Goal: Task Accomplishment & Management: Complete application form

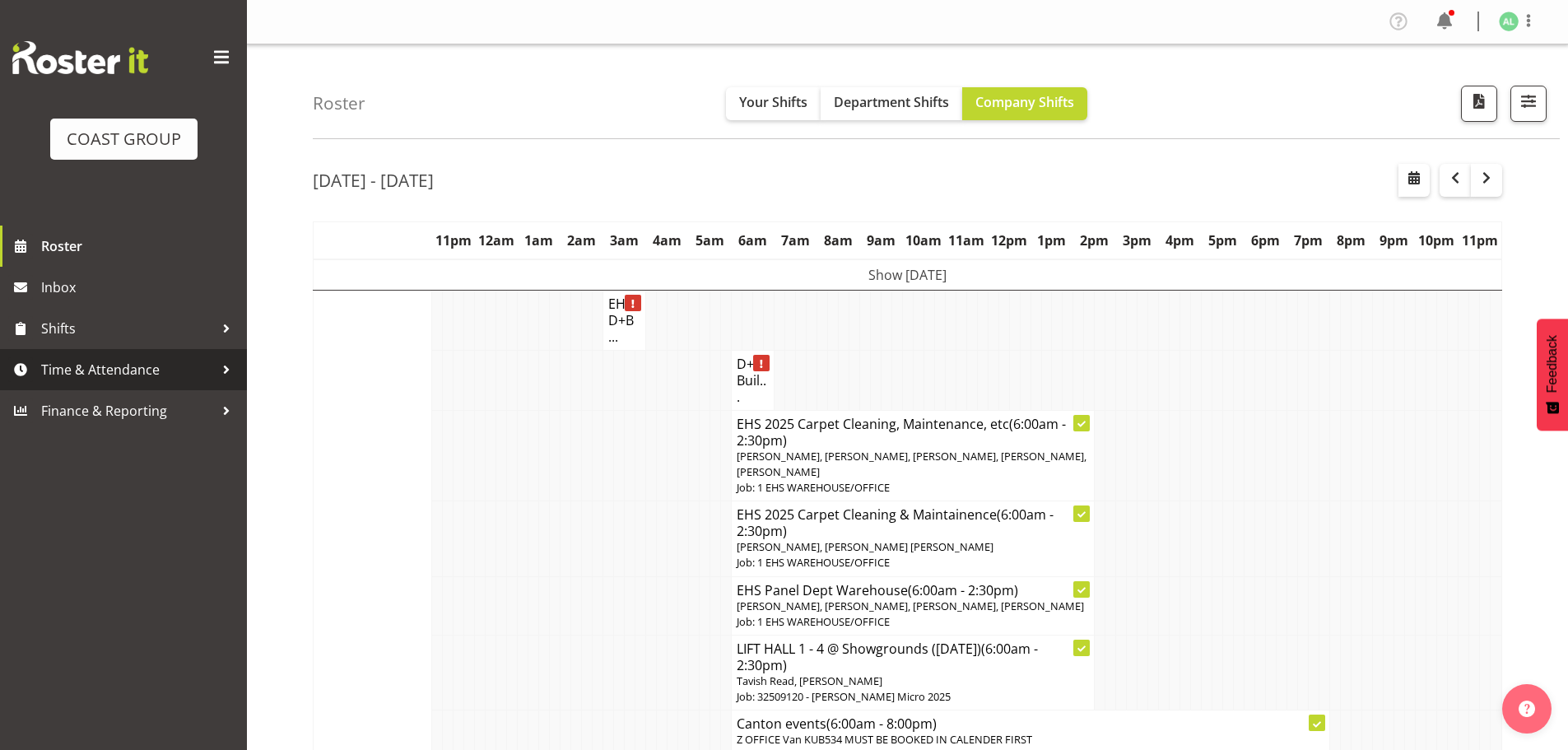
click at [143, 374] on span "Time & Attendance" at bounding box center [128, 370] width 173 height 25
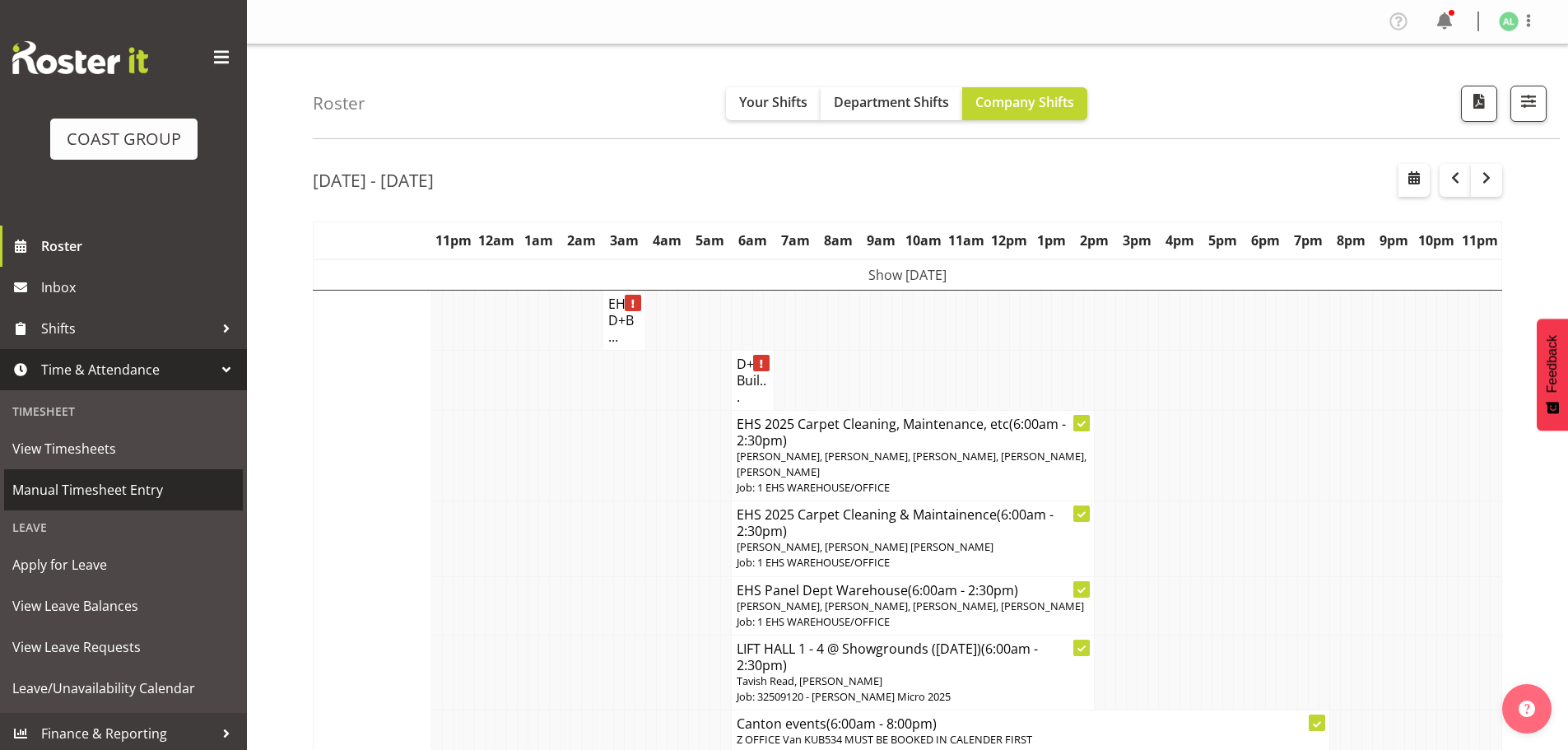
click at [114, 493] on span "Manual Timesheet Entry" at bounding box center [123, 490] width 222 height 25
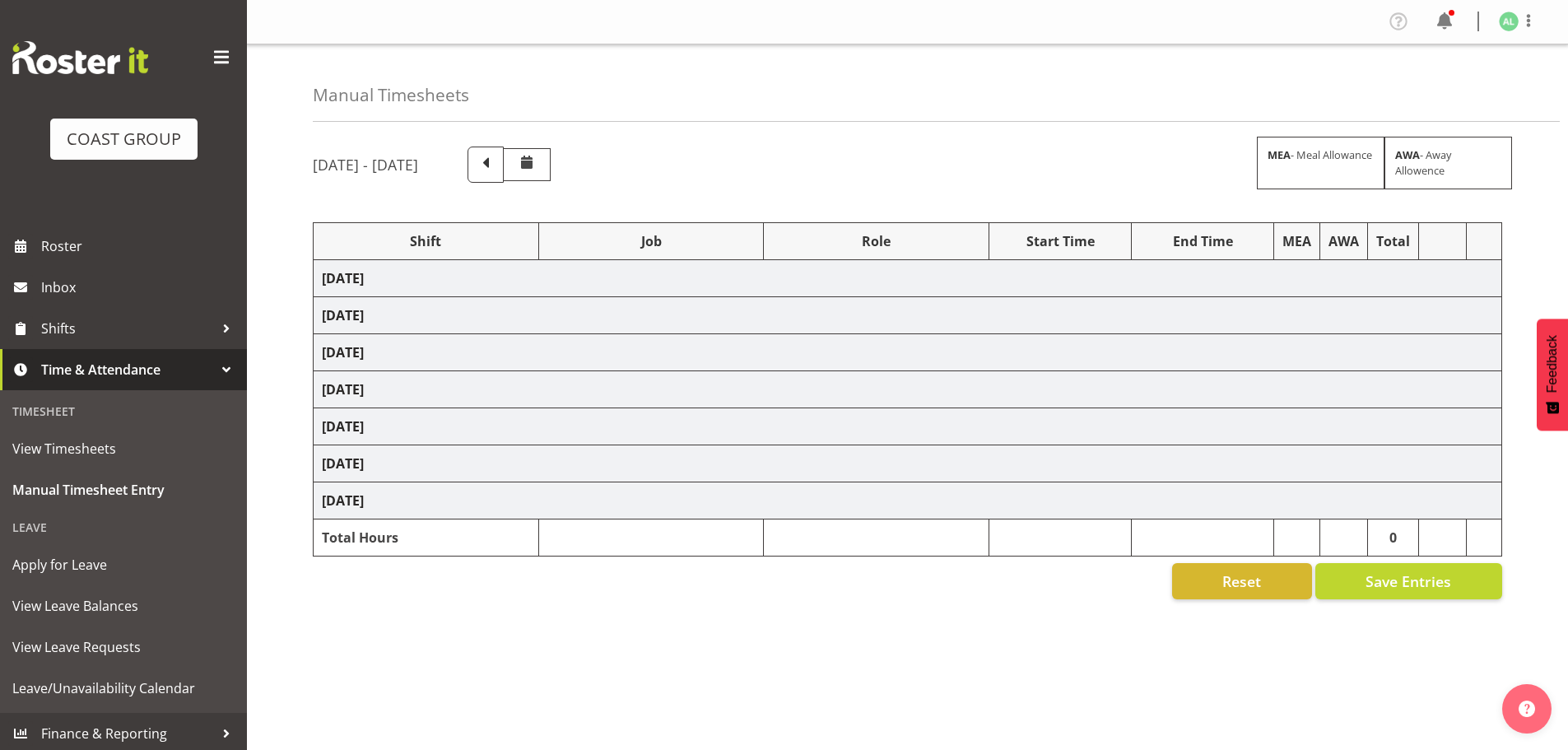
select select "10269"
select select "10497"
select select "10191"
select select "10497"
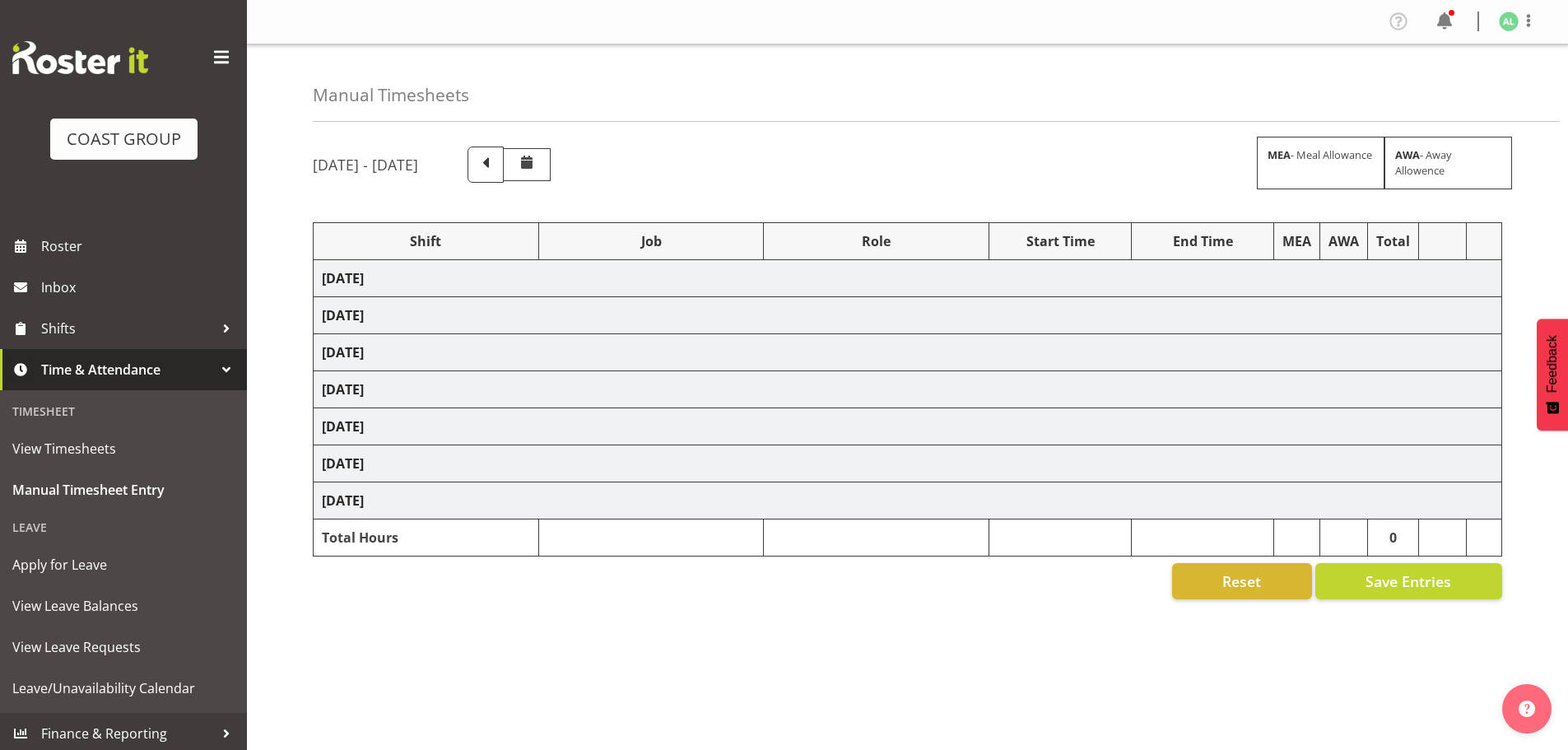
select select "10497"
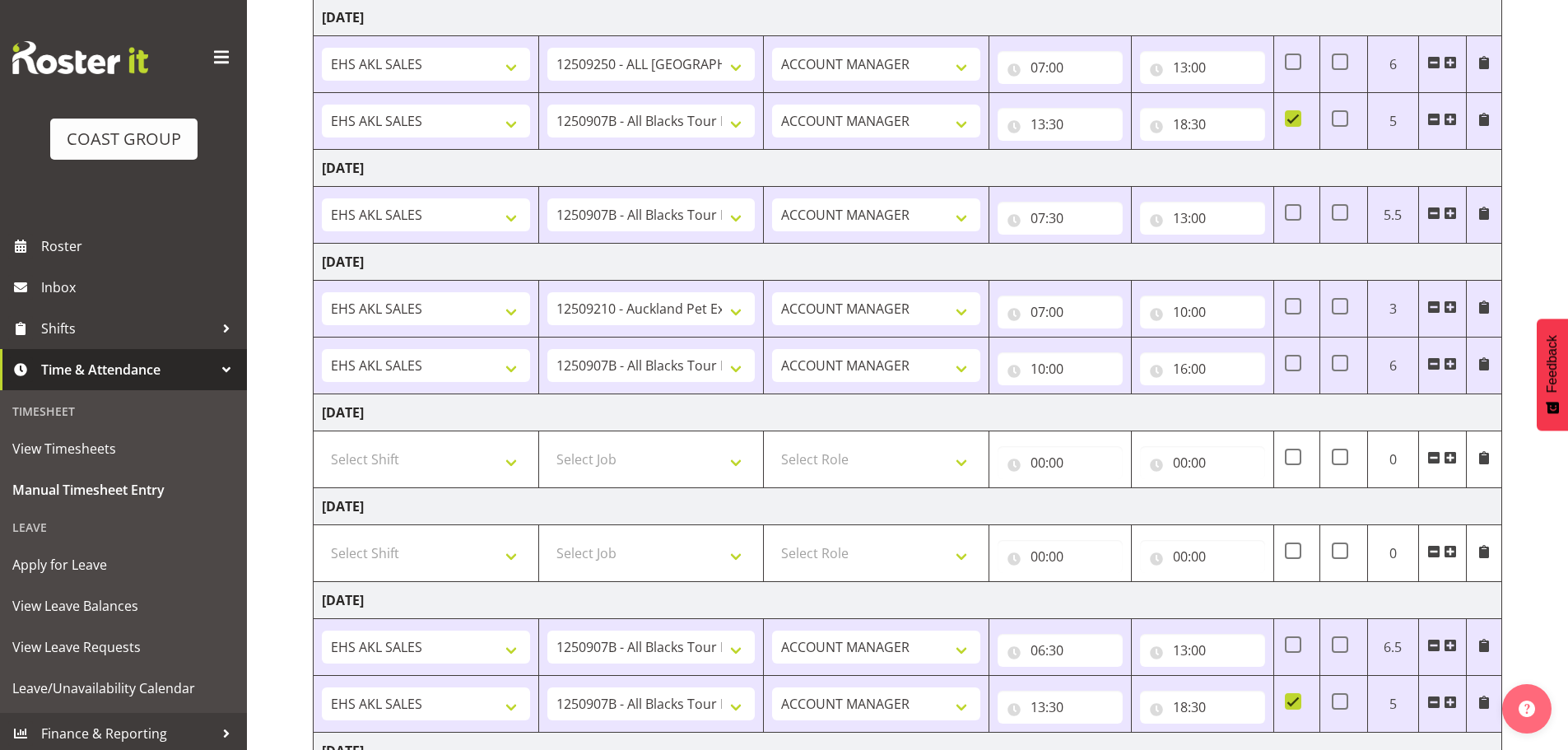
scroll to position [442, 0]
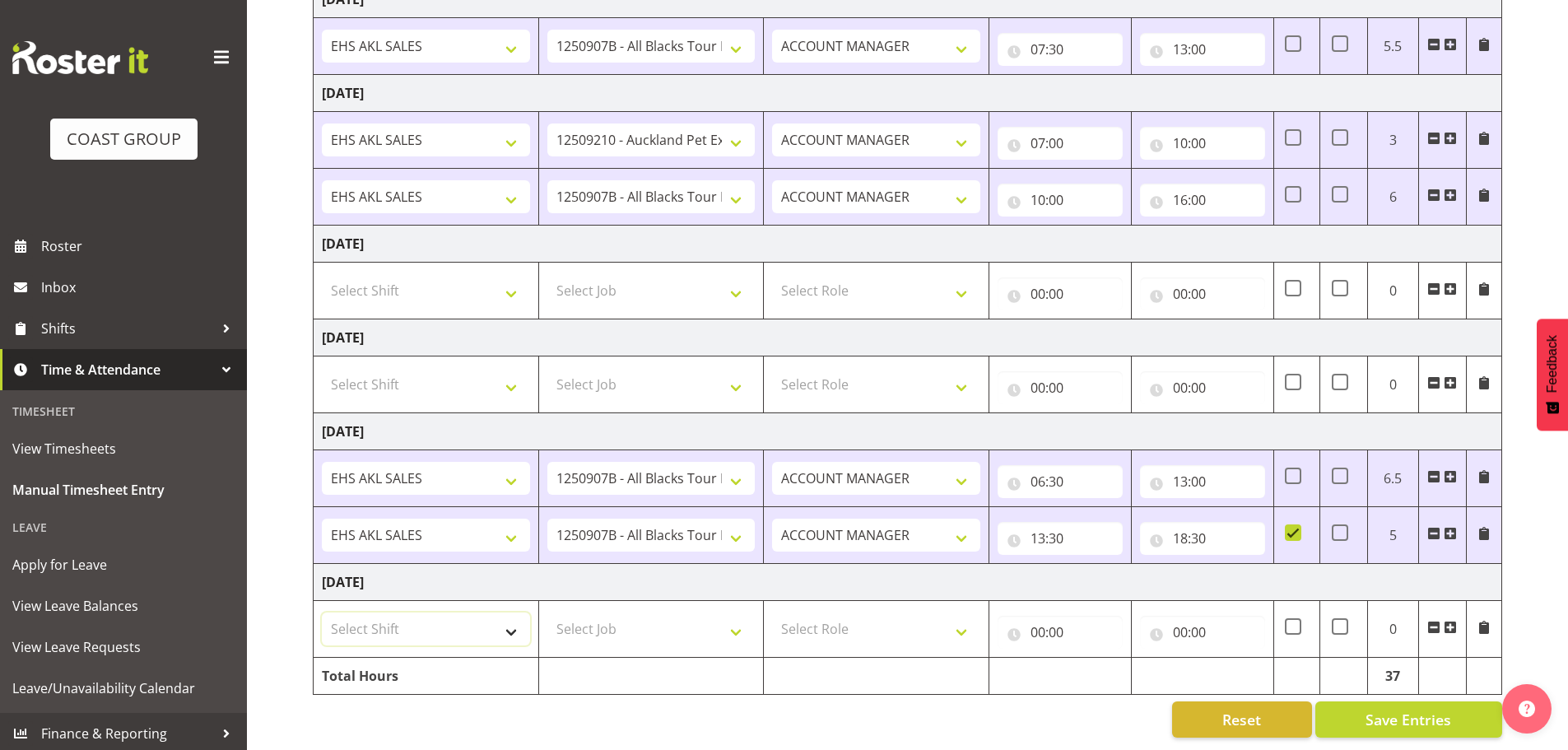
click at [402, 626] on select "Select Shift EHS AKL SALES" at bounding box center [426, 629] width 208 height 33
select select "1327"
click at [322, 613] on select "Select Shift EHS AKL SALES" at bounding box center [426, 629] width 208 height 33
click at [619, 617] on select "Select Job 1 Carlton Events 1 Carlton Hamilton 1 Carlton Wellington 1 EHS WAREH…" at bounding box center [651, 629] width 208 height 33
select select "10497"
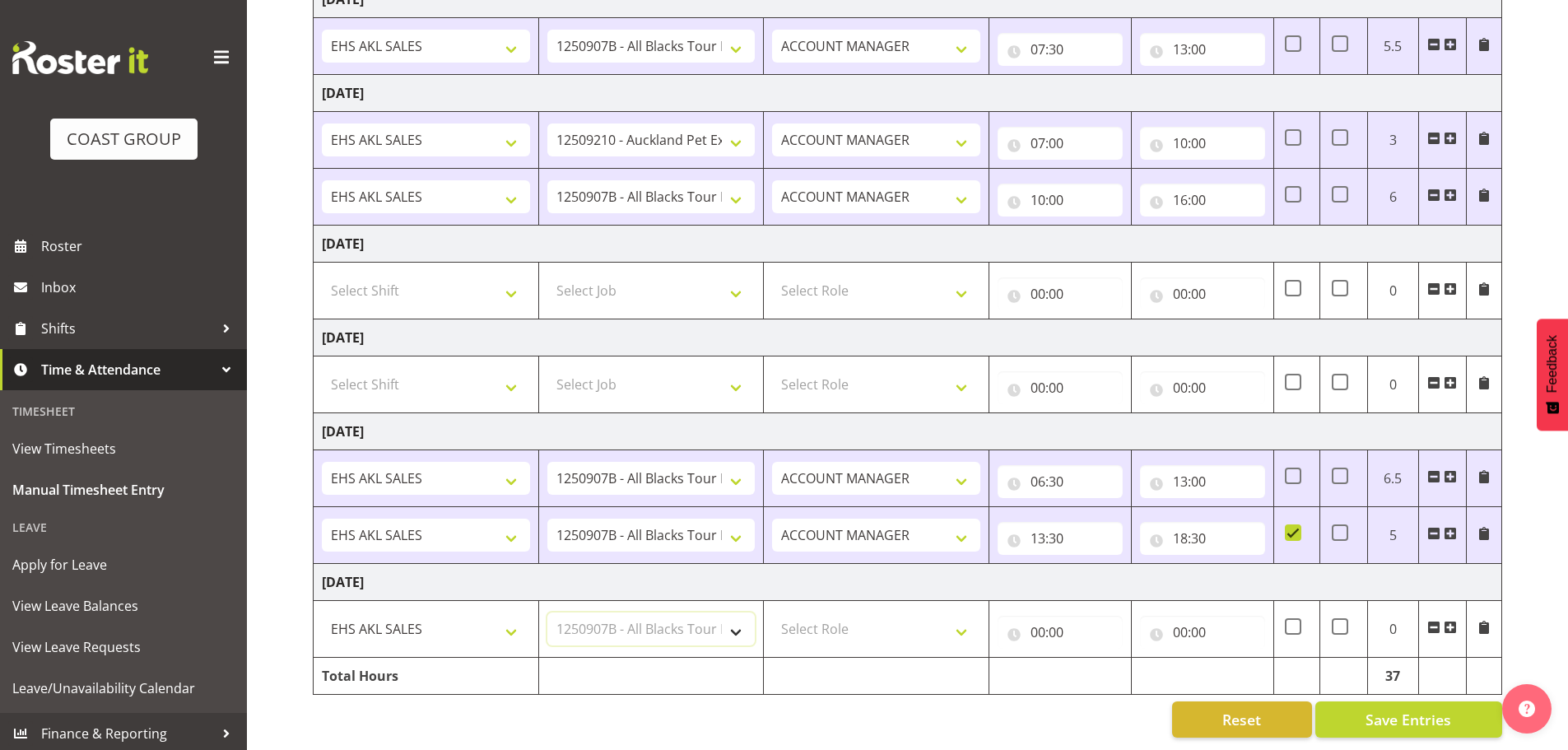
click at [548, 613] on select "Select Job 1 Carlton Events 1 Carlton Hamilton 1 Carlton Wellington 1 EHS WAREH…" at bounding box center [651, 629] width 208 height 33
click at [799, 617] on select "Select Role ACCOUNT MANAGER Account Manager" at bounding box center [876, 629] width 208 height 33
select select "197"
click at [772, 613] on select "Select Role ACCOUNT MANAGER Account Manager" at bounding box center [876, 629] width 208 height 33
click at [1040, 620] on input "00:00" at bounding box center [1060, 632] width 125 height 33
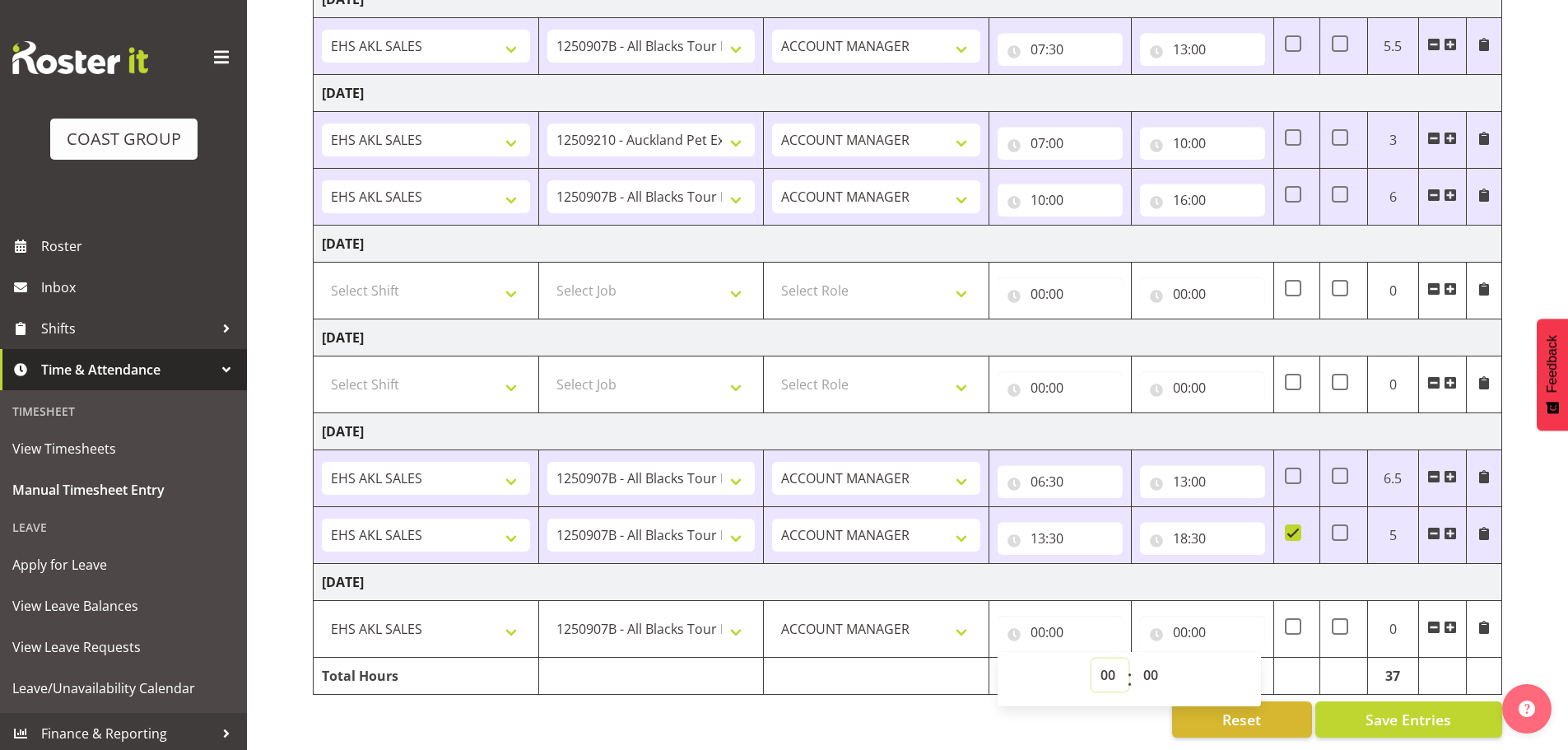
click at [1105, 658] on select "00 01 02 03 04 05 06 07 08 09 10 11 12 13 14 15 16 17 18 19 20 21 22 23" at bounding box center [1110, 675] width 37 height 33
select select "7"
click at [1092, 658] on select "00 01 02 03 04 05 06 07 08 09 10 11 12 13 14 15 16 17 18 19 20 21 22 23" at bounding box center [1110, 675] width 37 height 33
type input "07:00"
click at [1150, 659] on select "00 01 02 03 04 05 06 07 08 09 10 11 12 13 14 15 16 17 18 19 20 21 22 23 24 25 2…" at bounding box center [1152, 675] width 37 height 33
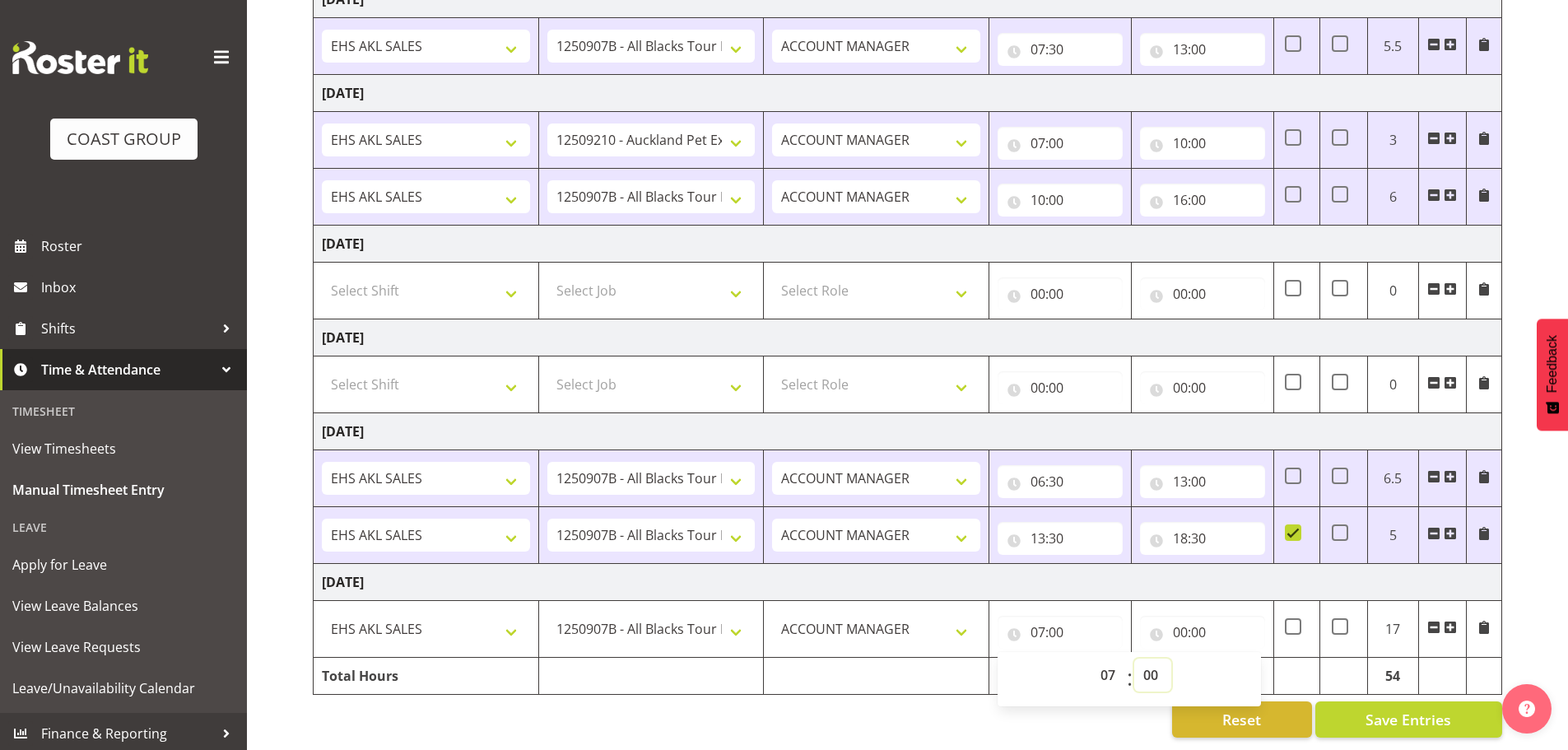
select select "30"
click at [1134, 658] on select "00 01 02 03 04 05 06 07 08 09 10 11 12 13 14 15 16 17 18 19 20 21 22 23 24 25 2…" at bounding box center [1152, 675] width 37 height 33
type input "07:30"
click at [1181, 616] on input "00:00" at bounding box center [1203, 632] width 125 height 33
click at [1254, 662] on select "00 01 02 03 04 05 06 07 08 09 10 11 12 13 14 15 16 17 18 19 20 21 22 23" at bounding box center [1252, 675] width 37 height 33
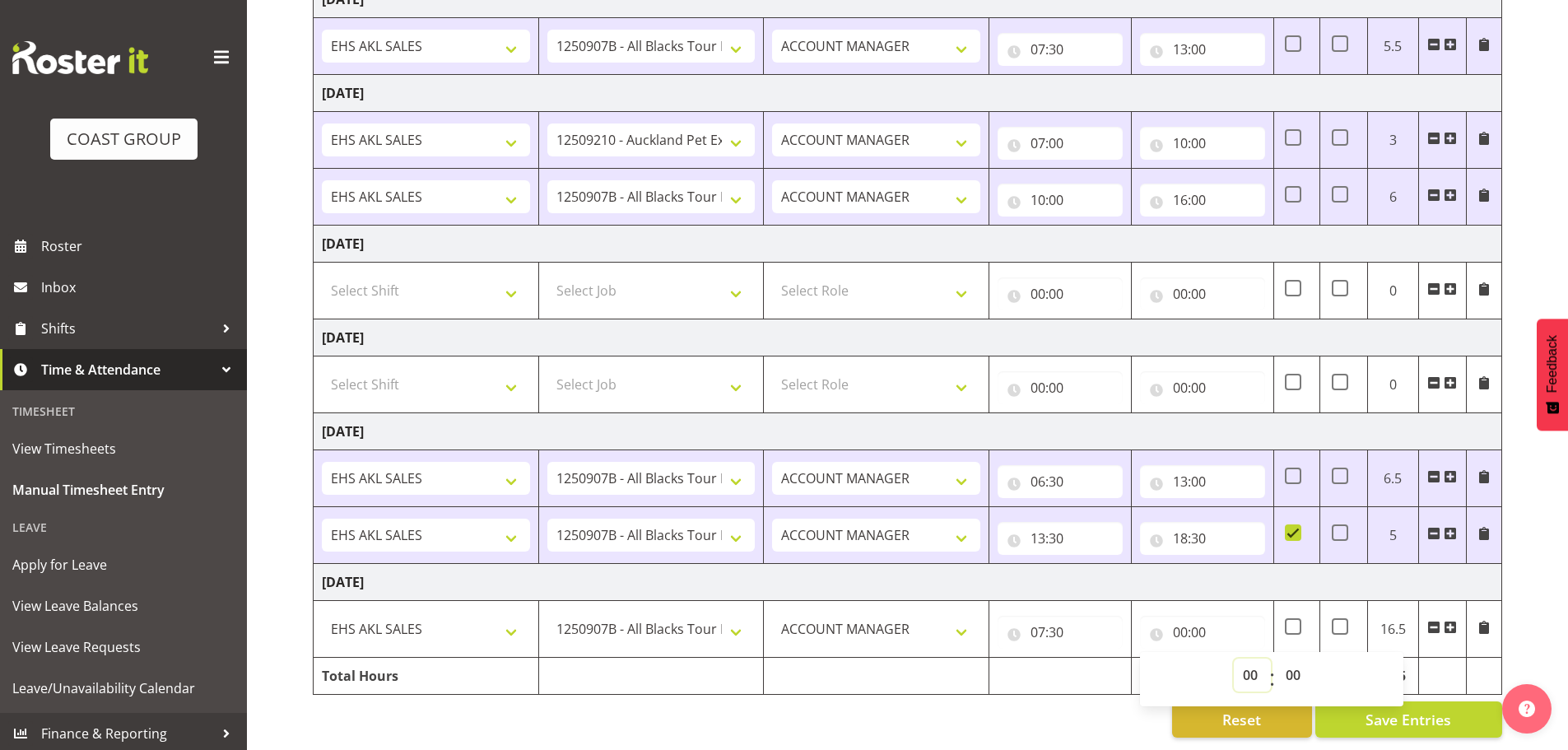
select select "13"
click at [1234, 658] on select "00 01 02 03 04 05 06 07 08 09 10 11 12 13 14 15 16 17 18 19 20 21 22 23" at bounding box center [1252, 675] width 37 height 33
type input "13:00"
click at [1451, 620] on span at bounding box center [1450, 626] width 13 height 13
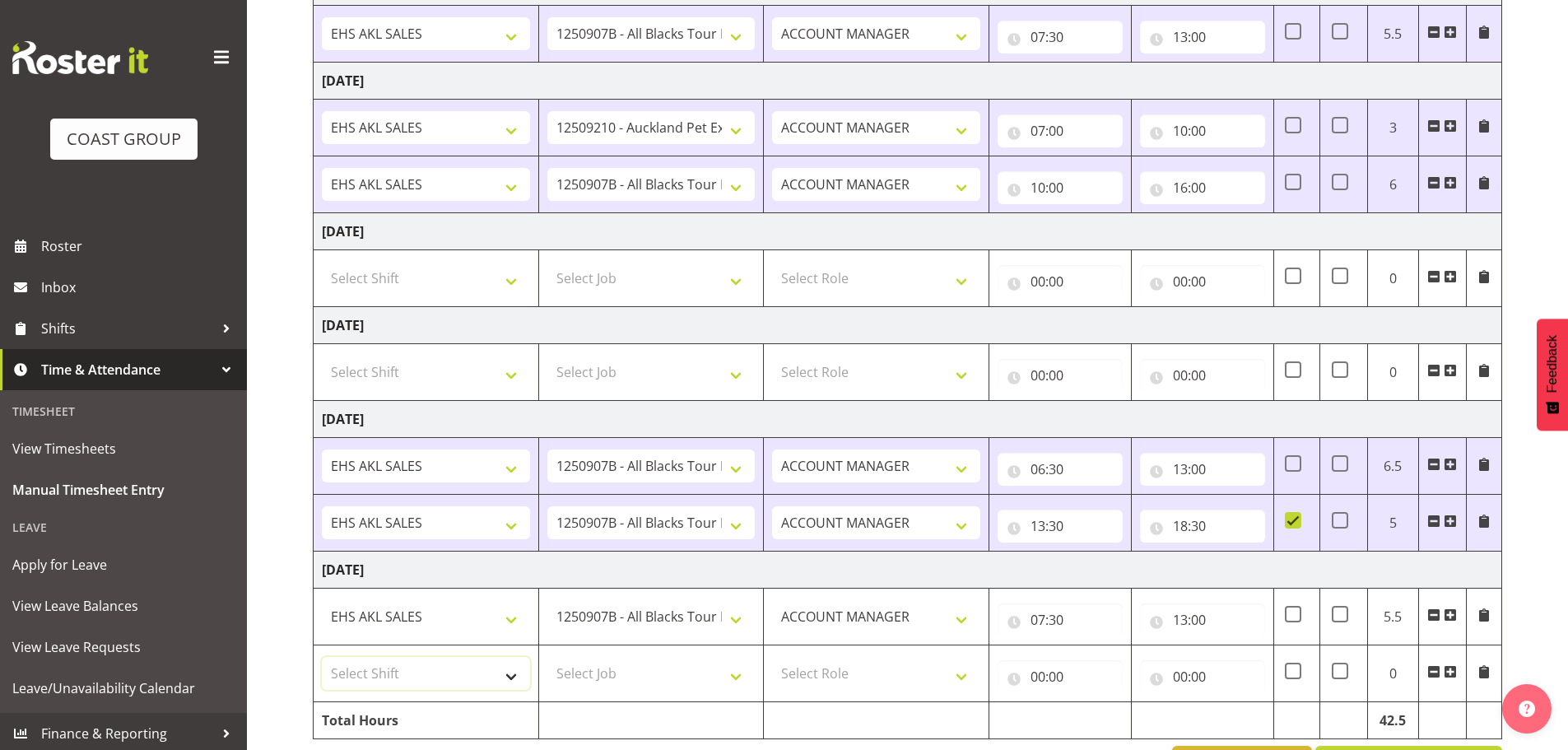
click at [376, 667] on select "Select Shift EHS AKL SALES" at bounding box center [426, 673] width 208 height 33
select select "1327"
click at [322, 657] on select "Select Shift EHS AKL SALES" at bounding box center [426, 673] width 208 height 33
click at [630, 680] on select "Select Job 1 Carlton Events 1 Carlton Hamilton 1 Carlton Wellington 1 EHS WAREH…" at bounding box center [651, 673] width 208 height 33
select select "10684"
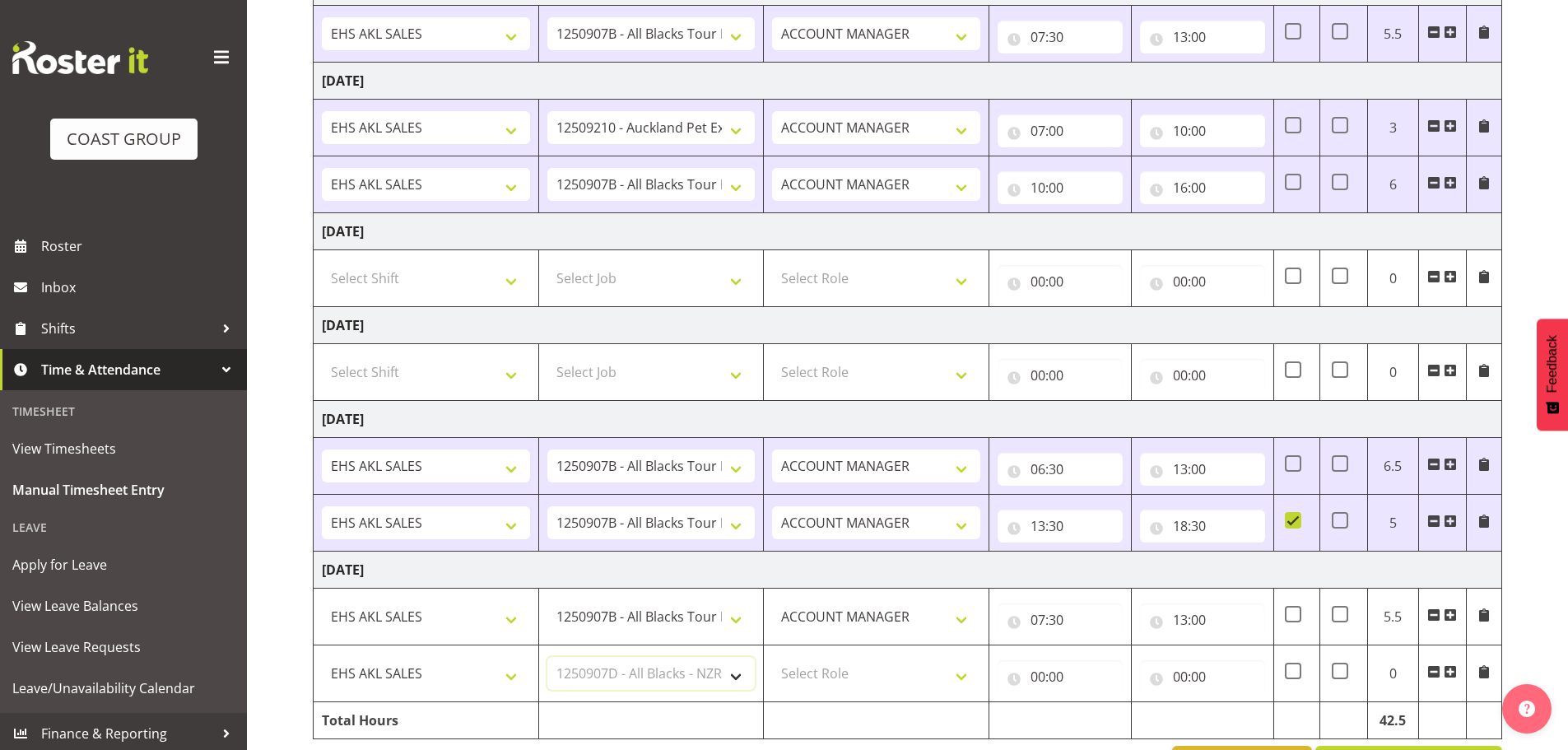
click at [548, 657] on select "Select Job 1 Carlton Events 1 Carlton Hamilton 1 Carlton Wellington 1 EHS WAREH…" at bounding box center [651, 673] width 208 height 33
click at [815, 684] on select "Select Role ACCOUNT MANAGER Account Manager" at bounding box center [876, 673] width 208 height 33
select select "197"
click at [772, 657] on select "Select Role ACCOUNT MANAGER Account Manager" at bounding box center [876, 673] width 208 height 33
click at [1056, 677] on input "00:00" at bounding box center [1060, 677] width 125 height 33
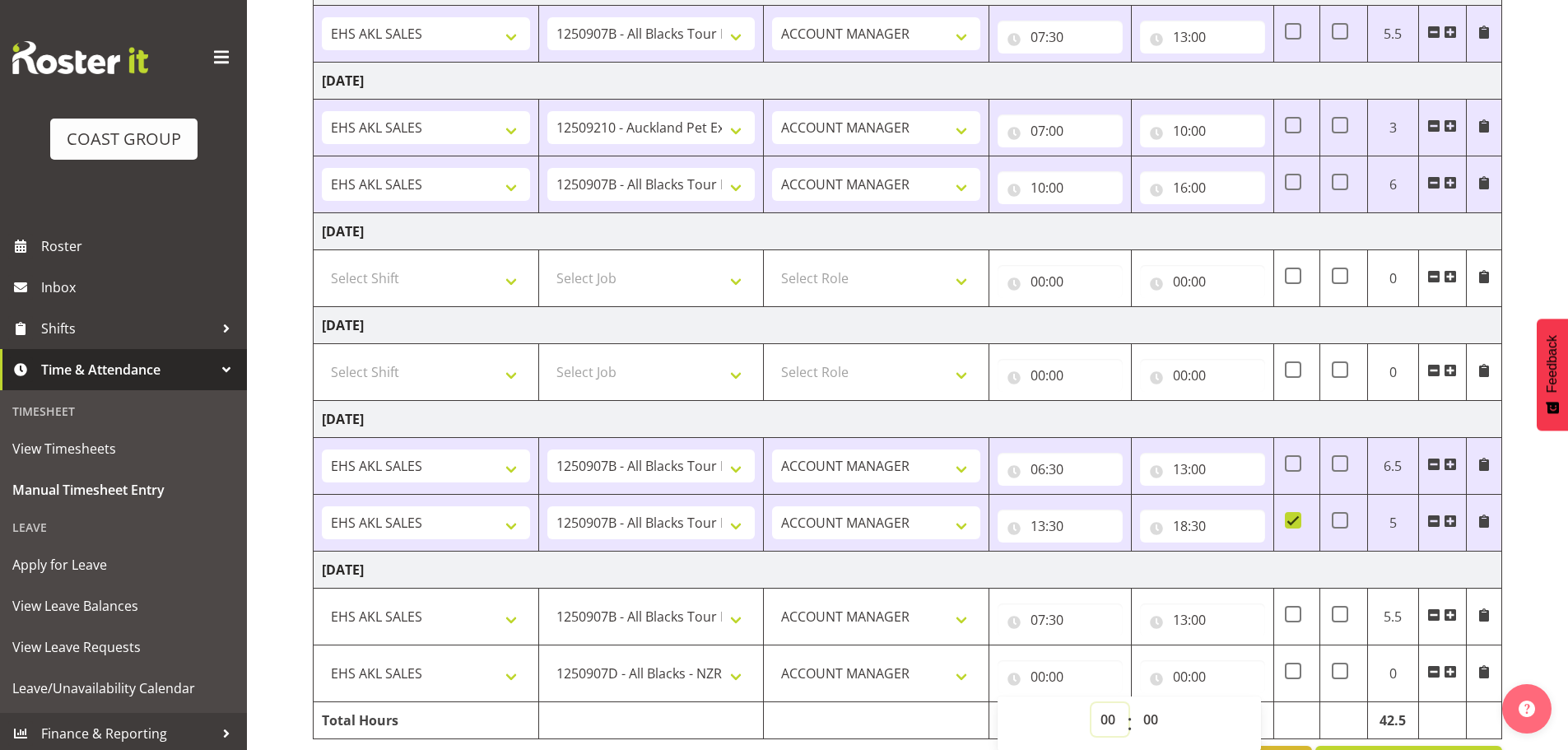
click at [1105, 715] on select "00 01 02 03 04 05 06 07 08 09 10 11 12 13 14 15 16 17 18 19 20 21 22 23" at bounding box center [1110, 720] width 37 height 33
select select "13"
click at [1092, 703] on select "00 01 02 03 04 05 06 07 08 09 10 11 12 13 14 15 16 17 18 19 20 21 22 23" at bounding box center [1110, 720] width 37 height 33
type input "13:00"
click at [1156, 715] on select "00 01 02 03 04 05 06 07 08 09 10 11 12 13 14 15 16 17 18 19 20 21 22 23 24 25 2…" at bounding box center [1152, 720] width 37 height 33
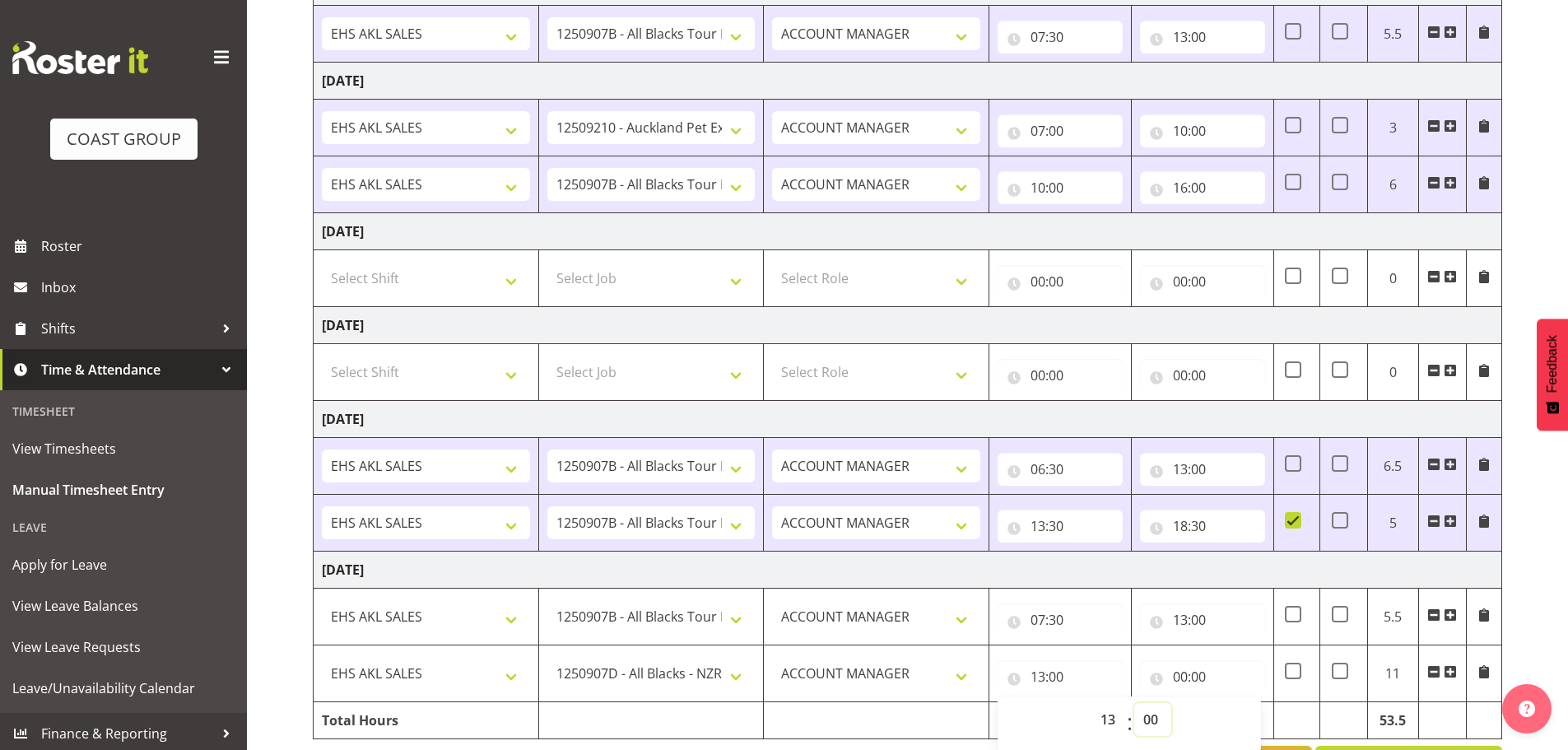
select select "30"
click at [1134, 703] on select "00 01 02 03 04 05 06 07 08 09 10 11 12 13 14 15 16 17 18 19 20 21 22 23 24 25 2…" at bounding box center [1152, 720] width 37 height 33
type input "13:30"
click at [1180, 677] on input "00:00" at bounding box center [1203, 677] width 125 height 33
click at [1233, 709] on div "00 01 02 03 04 05 06 07 08 09 10 11 12 13 14 15 16 17 18 19 20 21 22 23" at bounding box center [1251, 724] width 37 height 41
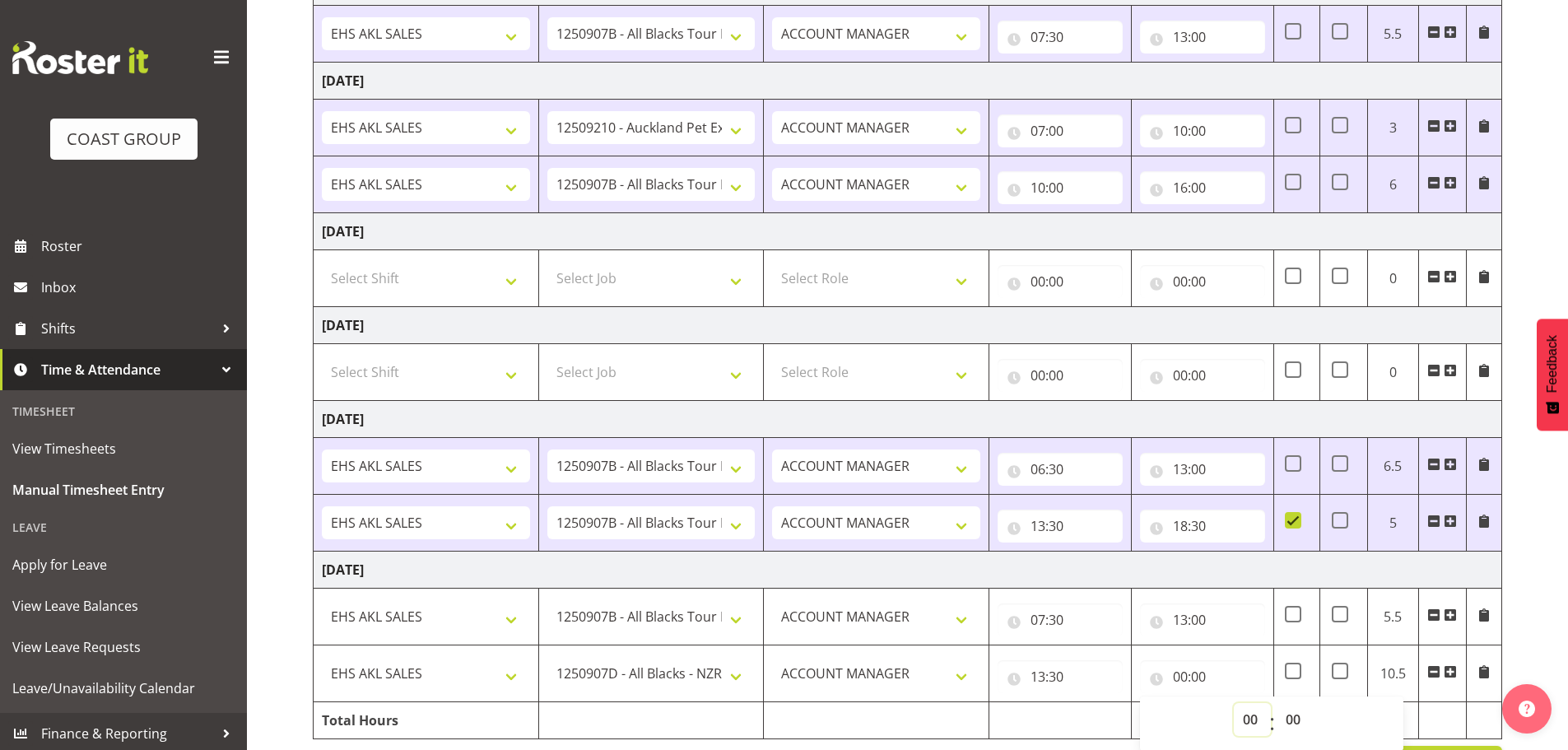
click at [1243, 715] on select "00 01 02 03 04 05 06 07 08 09 10 11 12 13 14 15 16 17 18 19 20 21 22 23" at bounding box center [1252, 720] width 37 height 33
select select "17"
click at [1234, 703] on select "00 01 02 03 04 05 06 07 08 09 10 11 12 13 14 15 16 17 18 19 20 21 22 23" at bounding box center [1252, 720] width 37 height 33
type input "17:00"
click at [1038, 723] on td at bounding box center [1060, 721] width 143 height 37
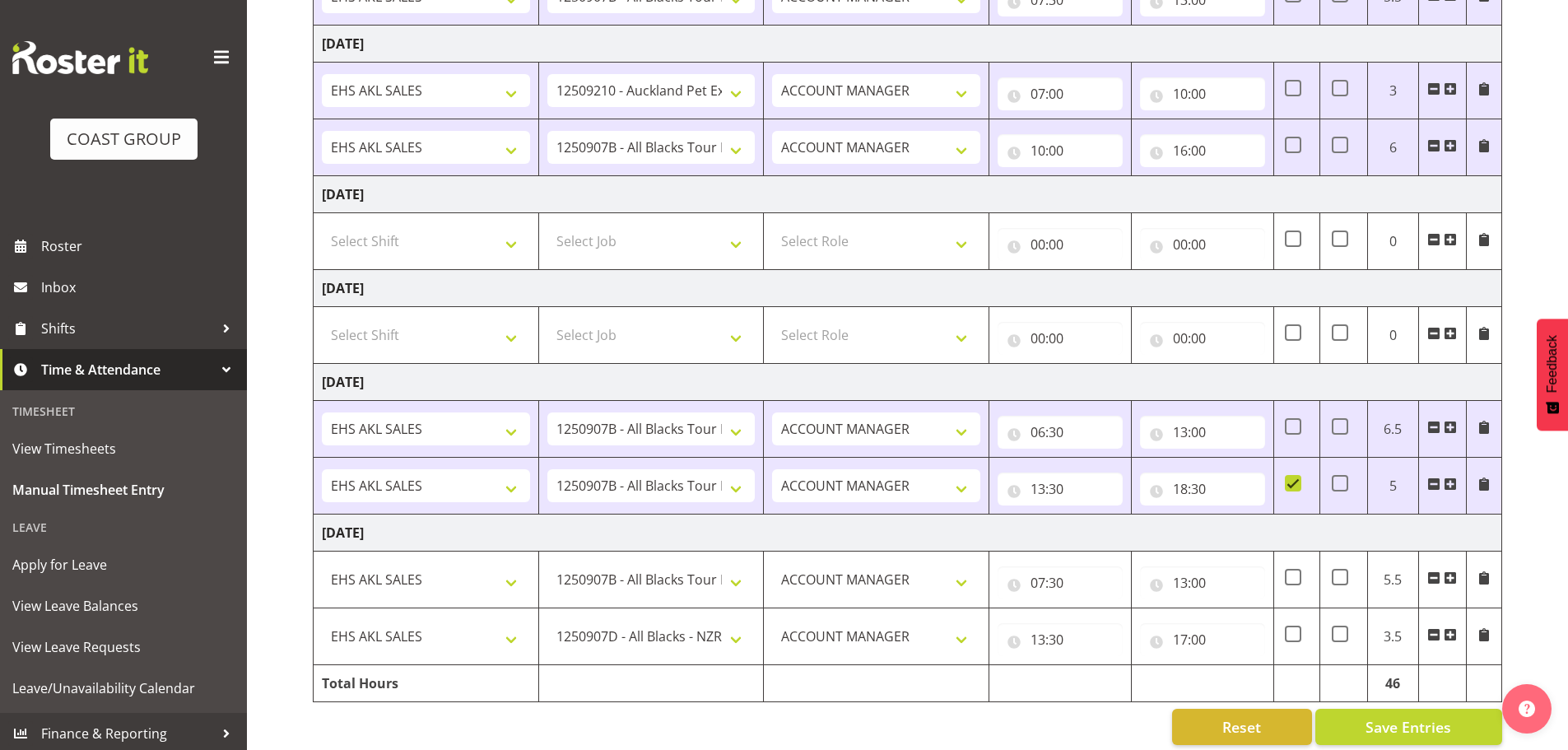
scroll to position [499, 0]
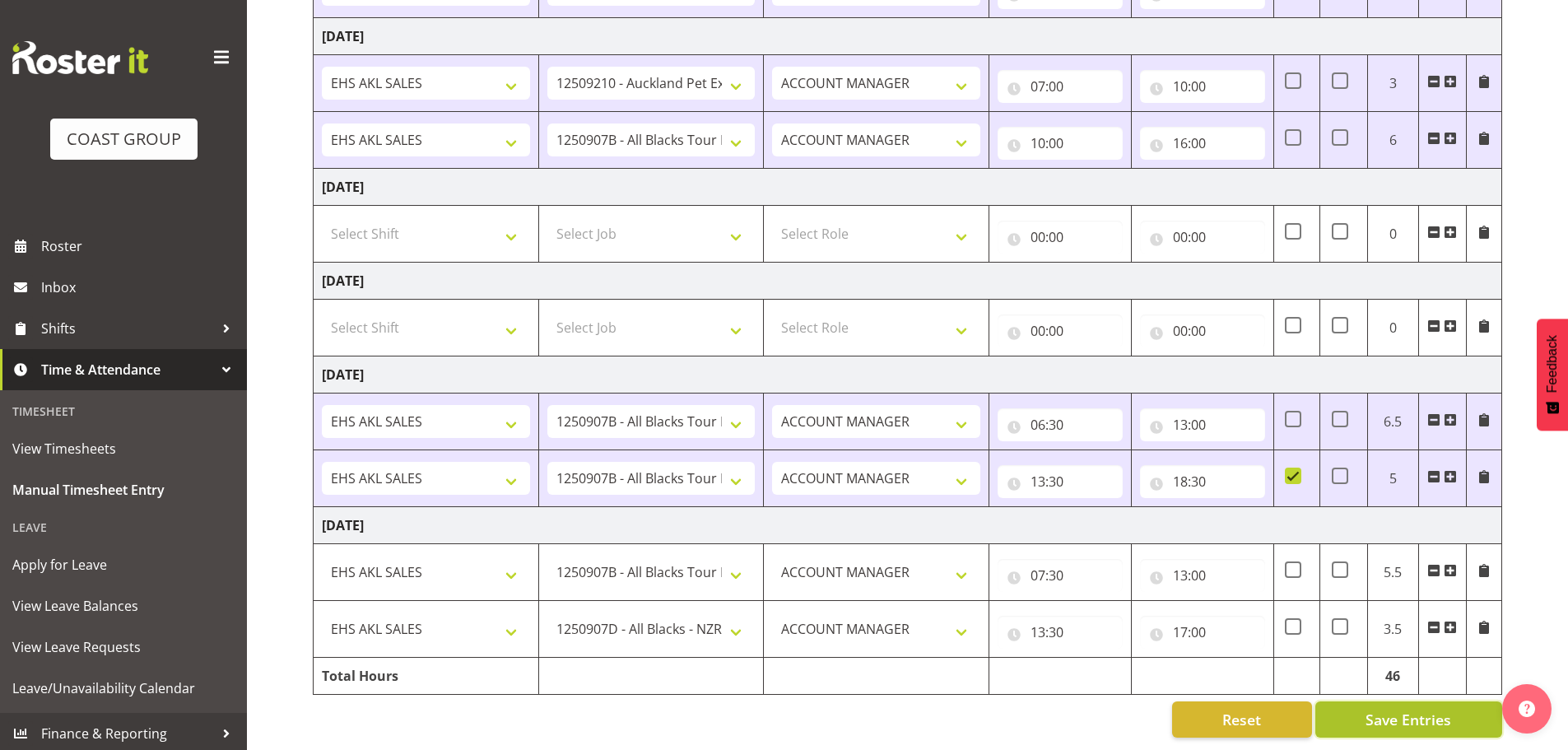
click at [1386, 709] on span "Save Entries" at bounding box center [1408, 719] width 86 height 22
